Goal: Transaction & Acquisition: Book appointment/travel/reservation

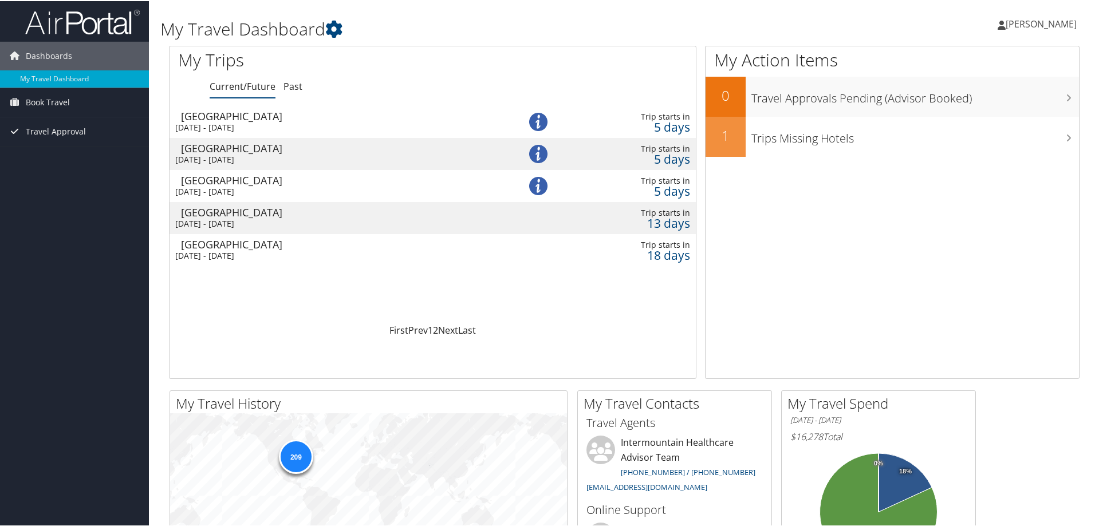
click at [269, 241] on div "Salt Lake City" at bounding box center [338, 243] width 314 height 10
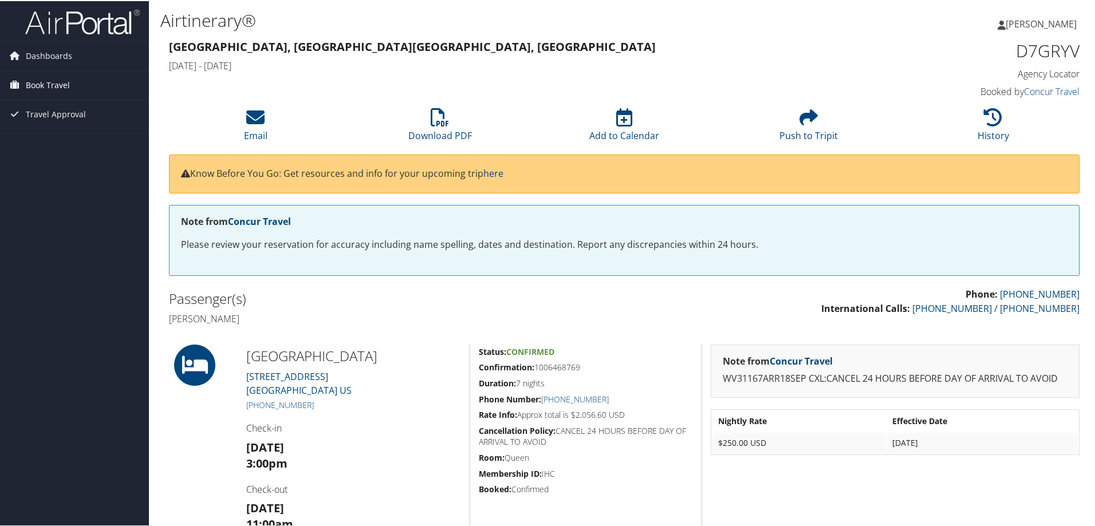
click at [27, 83] on span "Book Travel" at bounding box center [48, 84] width 44 height 29
click at [38, 115] on link "Approval Request (Beta)" at bounding box center [74, 107] width 149 height 17
click at [38, 118] on link "Book/Manage Online Trips" at bounding box center [74, 124] width 149 height 17
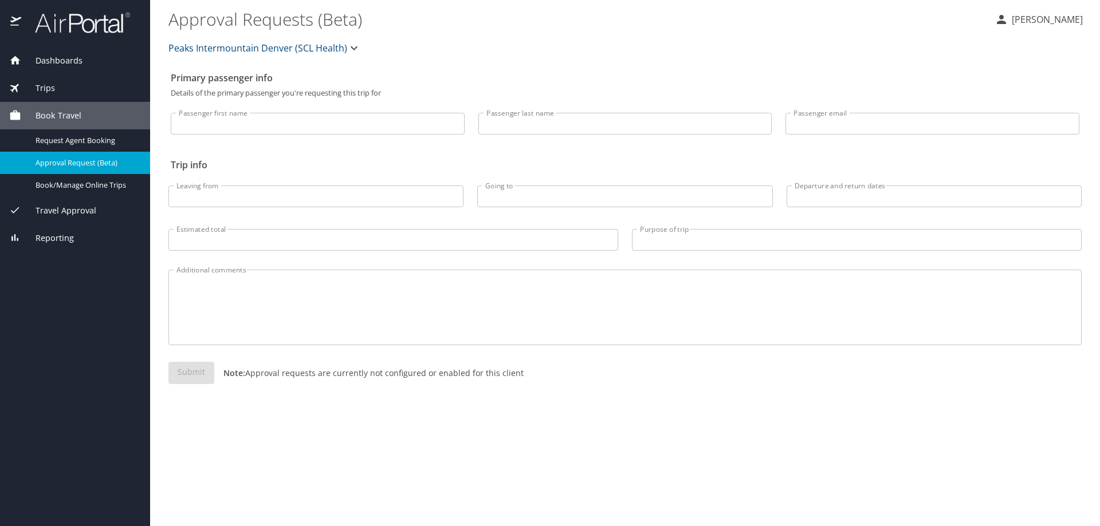
click at [48, 210] on span "Travel Approval" at bounding box center [58, 210] width 75 height 13
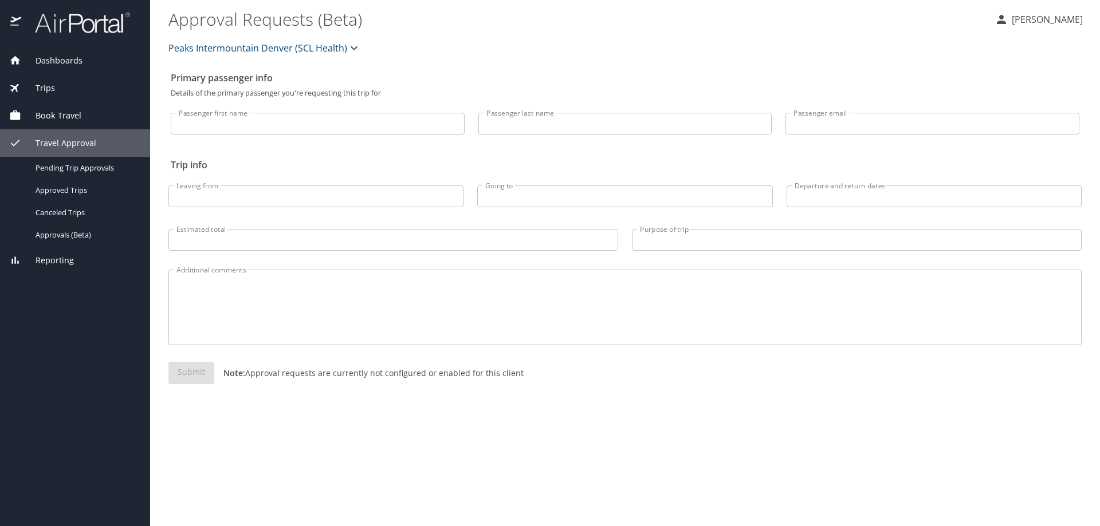
click at [59, 122] on div "Book Travel" at bounding box center [75, 115] width 150 height 27
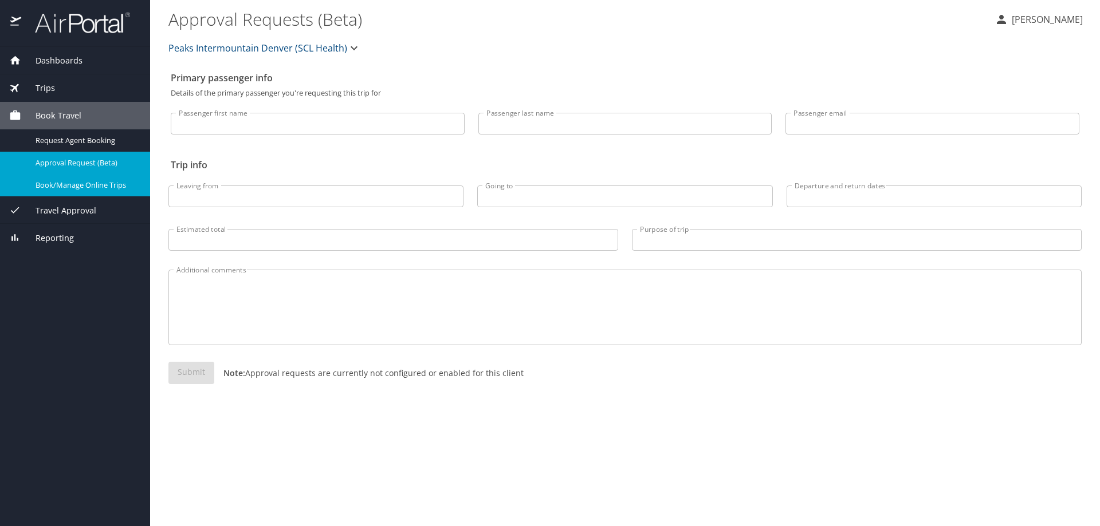
click at [76, 181] on span "Book/Manage Online Trips" at bounding box center [86, 185] width 101 height 11
click at [61, 111] on span "Book Travel" at bounding box center [51, 115] width 60 height 13
